Goal: Answer question/provide support

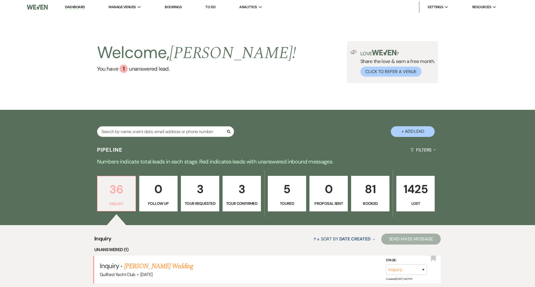
click at [123, 196] on p "36" at bounding box center [116, 189] width 31 height 18
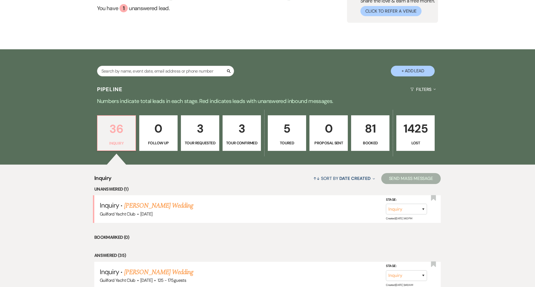
scroll to position [111, 0]
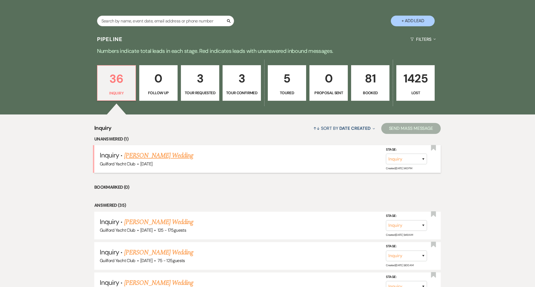
click at [157, 161] on link "[PERSON_NAME] Wedding" at bounding box center [158, 156] width 69 height 10
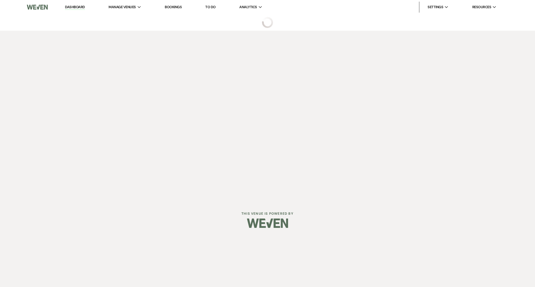
select select "5"
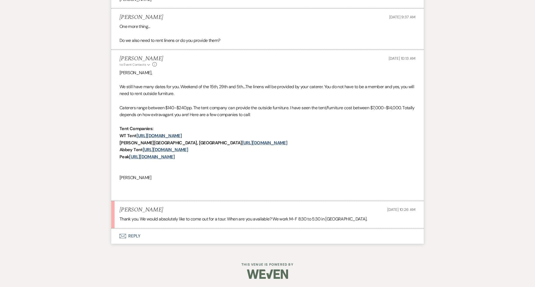
scroll to position [716, 0]
click at [136, 236] on button "Envelope Reply" at bounding box center [267, 235] width 313 height 15
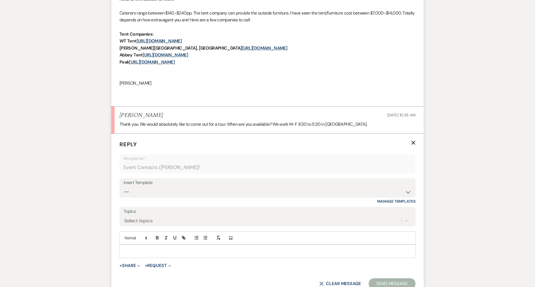
scroll to position [821, 0]
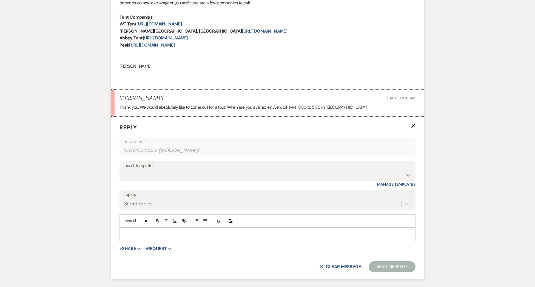
click at [139, 238] on p at bounding box center [267, 235] width 287 height 6
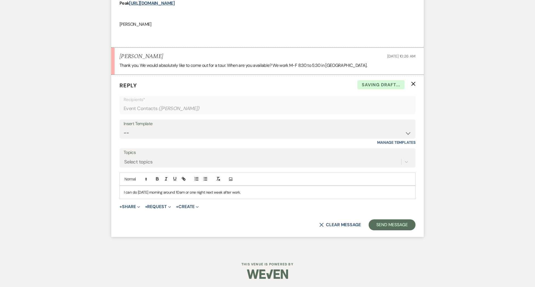
scroll to position [870, 0]
click at [378, 224] on button "Send Message" at bounding box center [392, 225] width 47 height 11
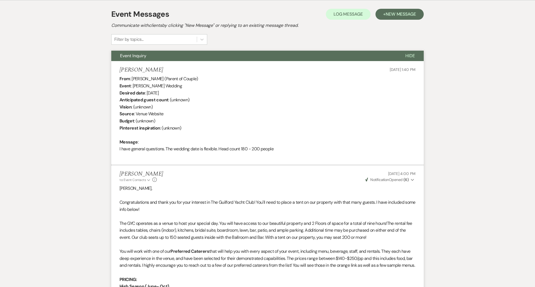
scroll to position [0, 0]
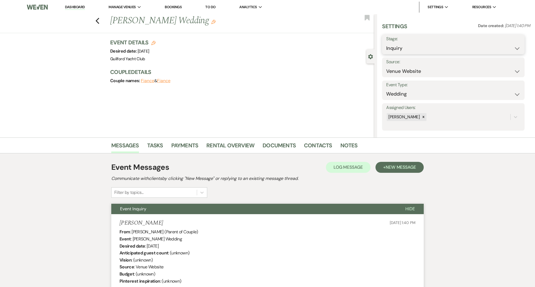
click at [405, 46] on select "Inquiry Follow Up Tour Requested Tour Confirmed Toured Proposal Sent Booked Lost" at bounding box center [453, 48] width 134 height 11
select select "2"
click at [386, 43] on select "Inquiry Follow Up Tour Requested Tour Confirmed Toured Proposal Sent Booked Lost" at bounding box center [453, 48] width 134 height 11
drag, startPoint x: 516, startPoint y: 44, endPoint x: 456, endPoint y: 42, distance: 60.1
click at [516, 44] on button "Save" at bounding box center [509, 44] width 31 height 11
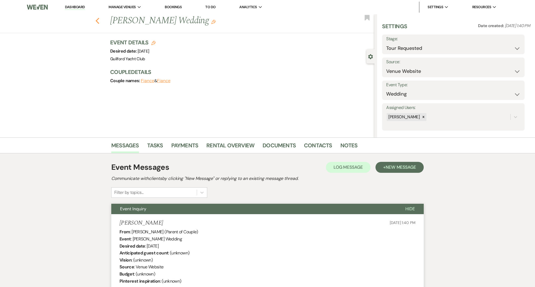
click at [98, 21] on icon "Previous" at bounding box center [97, 21] width 4 height 7
select select "2"
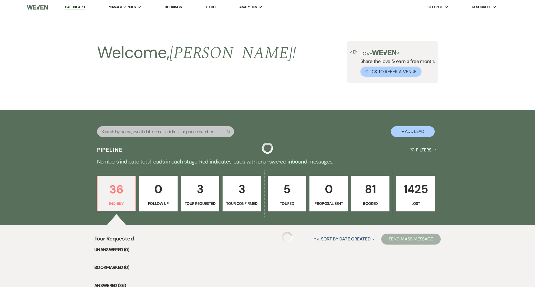
scroll to position [111, 0]
